Goal: Register for event/course

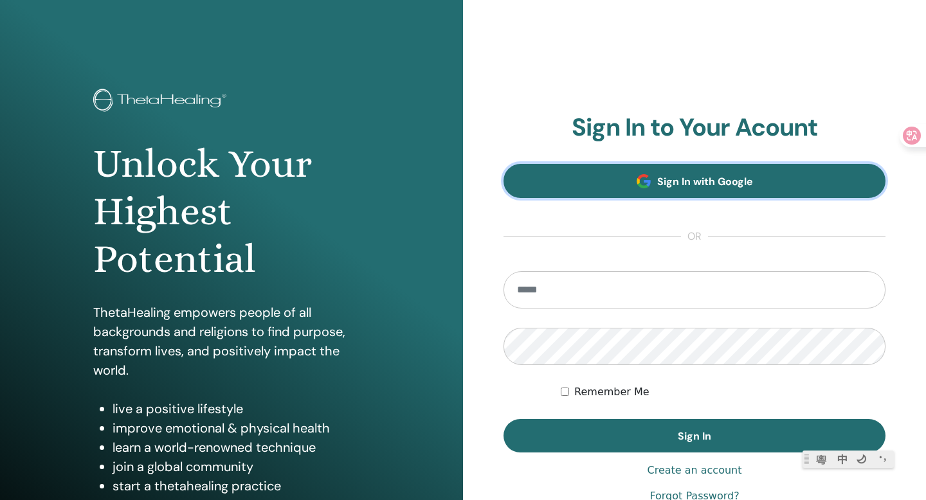
click at [669, 179] on span "Sign In with Google" at bounding box center [705, 182] width 96 height 14
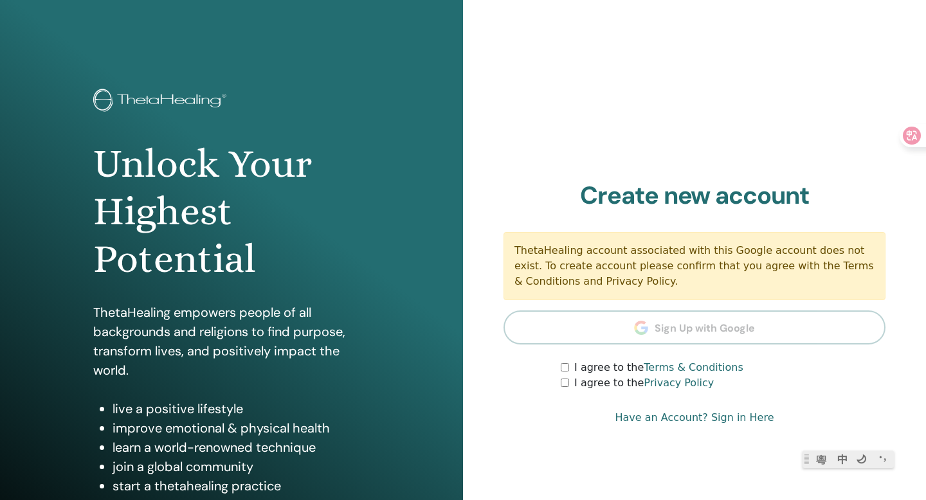
click at [565, 388] on div "I agree to the Privacy Policy" at bounding box center [723, 383] width 325 height 15
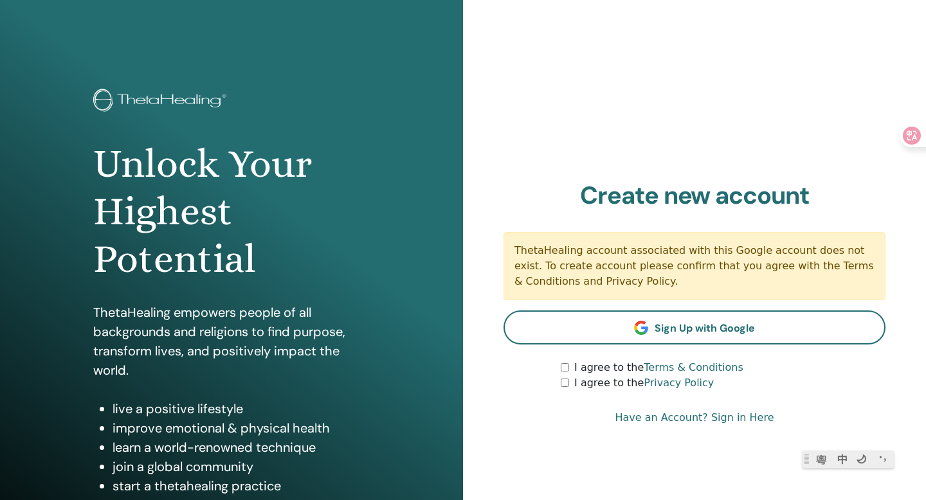
scroll to position [117, 0]
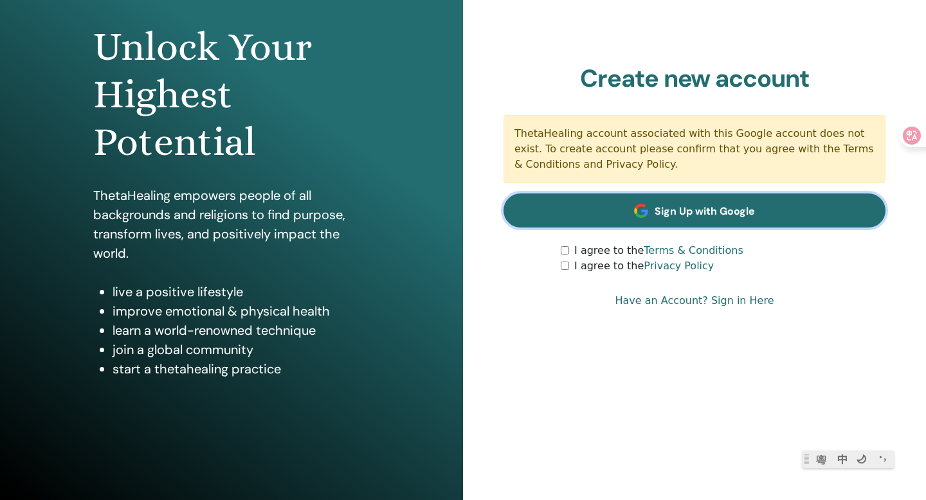
click at [651, 204] on link "Sign Up with Google" at bounding box center [695, 211] width 382 height 34
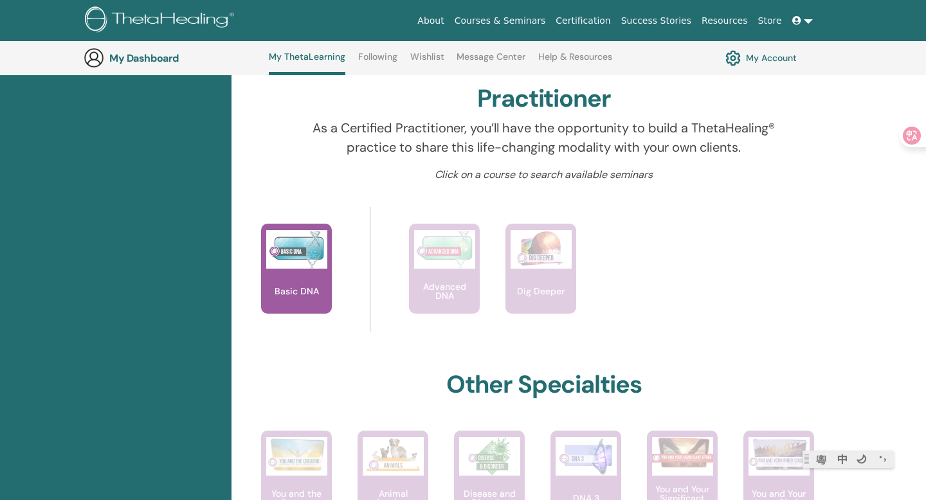
scroll to position [416, 0]
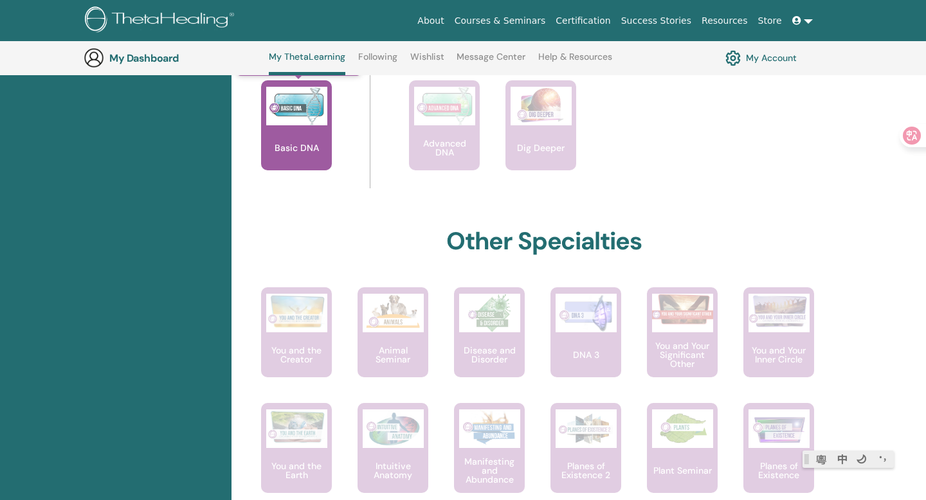
click at [287, 150] on p "Basic DNA" at bounding box center [297, 147] width 55 height 9
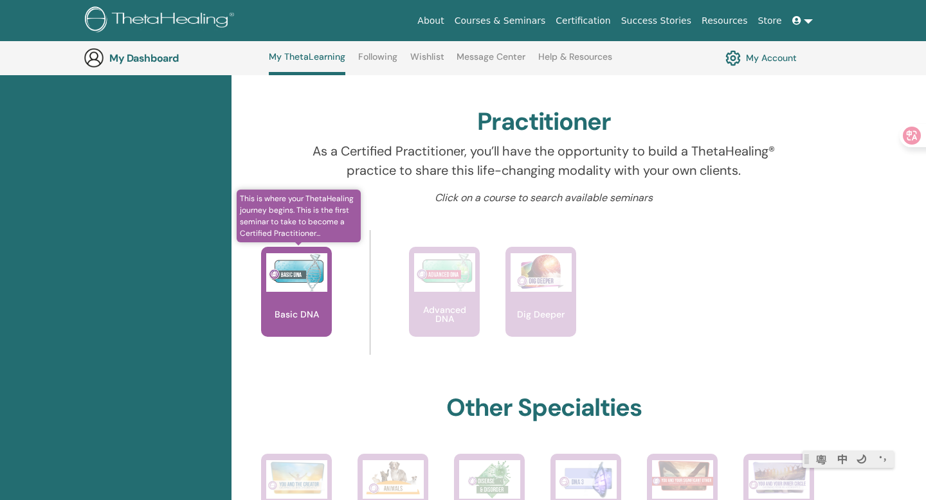
scroll to position [388, 0]
